Goal: Navigation & Orientation: Find specific page/section

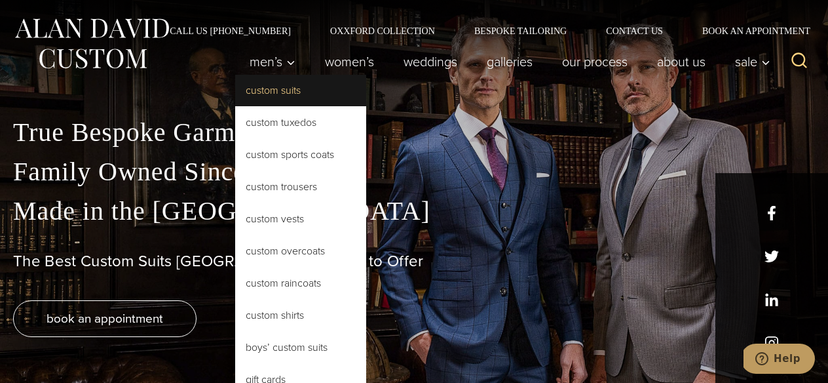
click at [281, 89] on link "Custom Suits" at bounding box center [300, 90] width 131 height 31
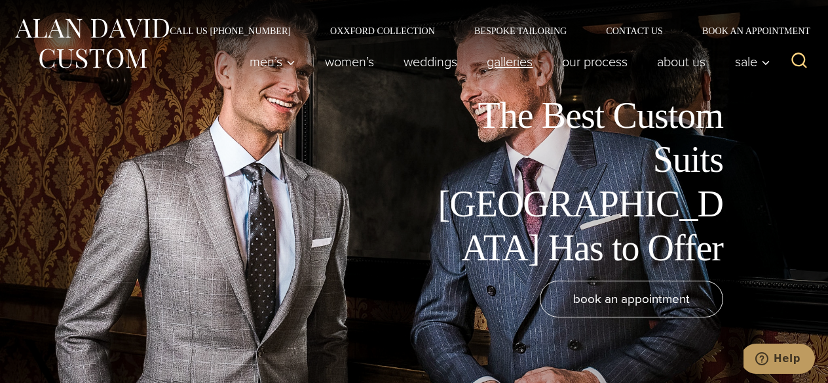
click at [504, 66] on link "Galleries" at bounding box center [509, 61] width 75 height 26
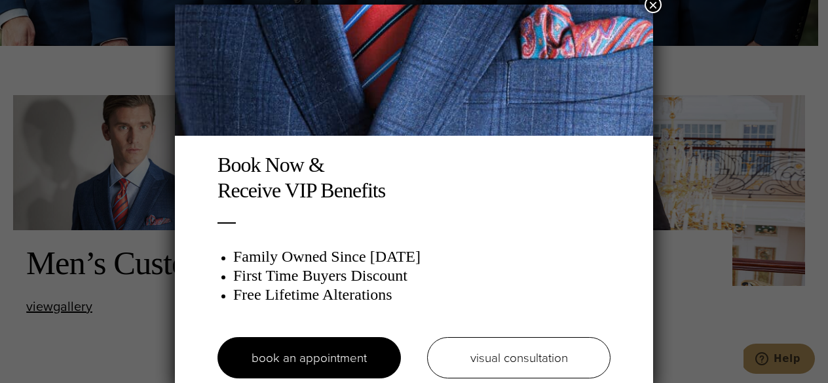
scroll to position [7, 0]
